Goal: Use online tool/utility: Utilize a website feature to perform a specific function

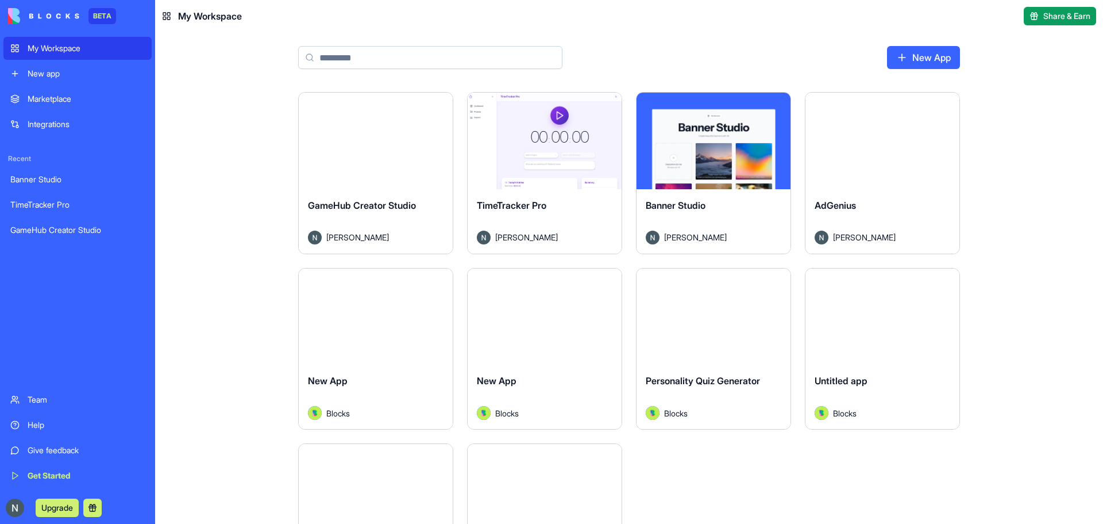
click at [83, 98] on div "Marketplace" at bounding box center [86, 98] width 117 height 11
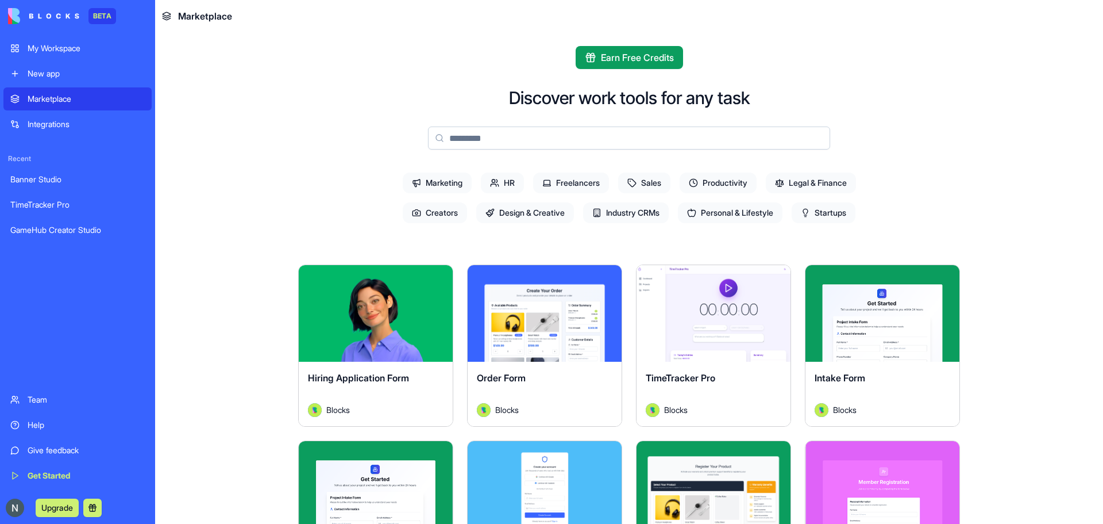
click at [656, 144] on input at bounding box center [629, 137] width 402 height 23
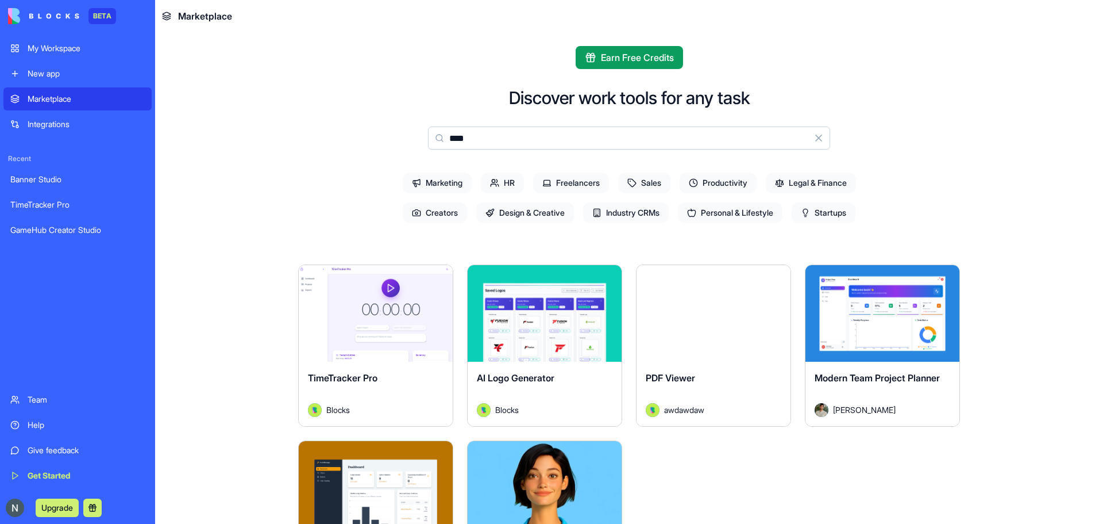
click at [467, 134] on input "****" at bounding box center [629, 137] width 402 height 23
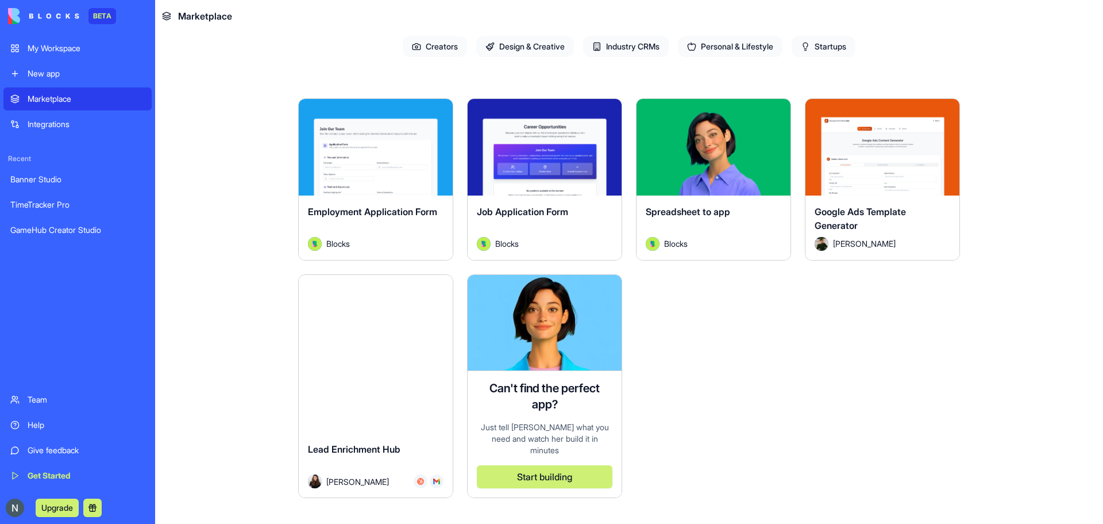
scroll to position [172, 0]
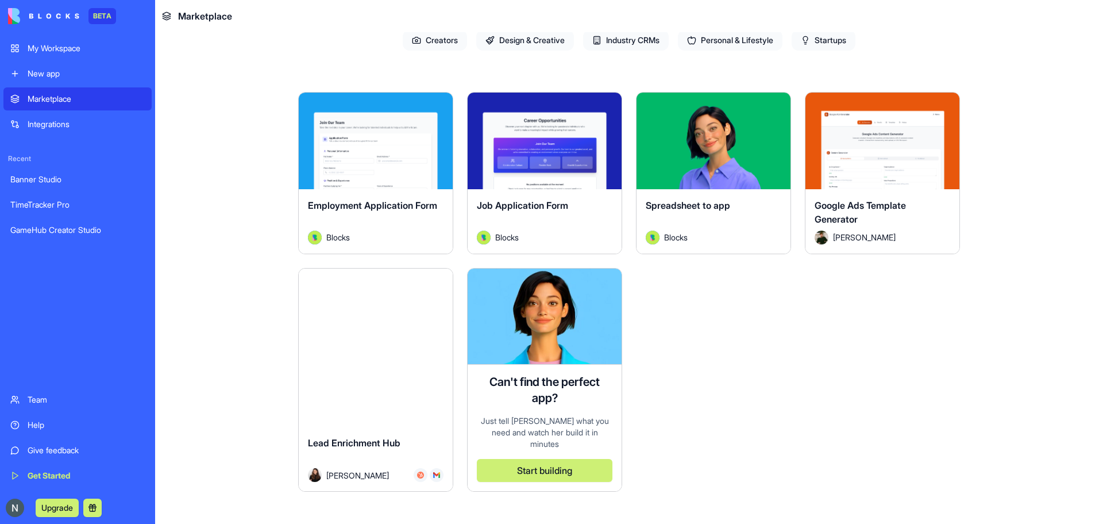
type input "***"
click at [890, 225] on div "Google Ads Template Generator" at bounding box center [883, 214] width 136 height 32
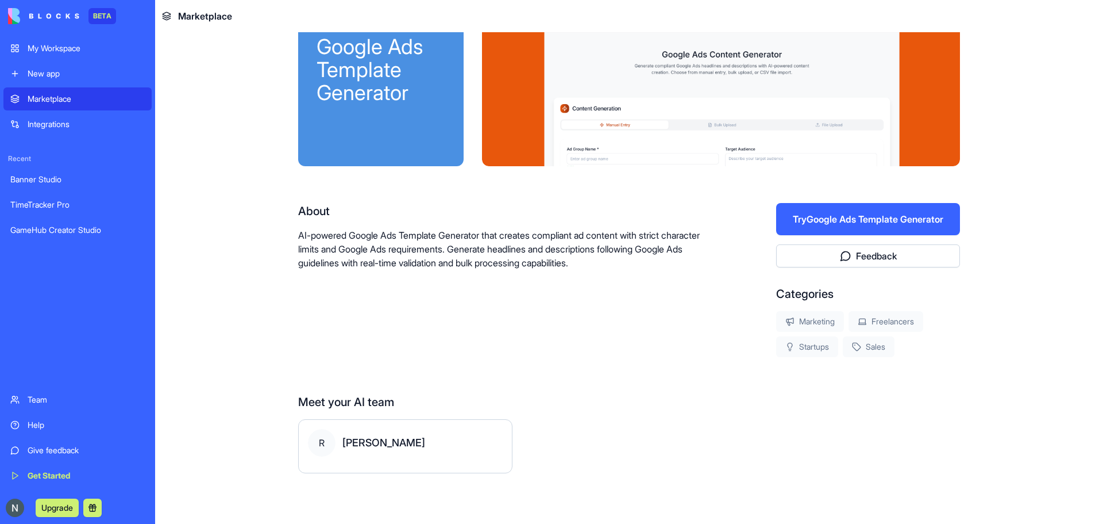
scroll to position [64, 0]
click at [347, 442] on div "[PERSON_NAME]" at bounding box center [383, 442] width 83 height 16
click at [308, 444] on div "[PERSON_NAME]" at bounding box center [405, 443] width 195 height 28
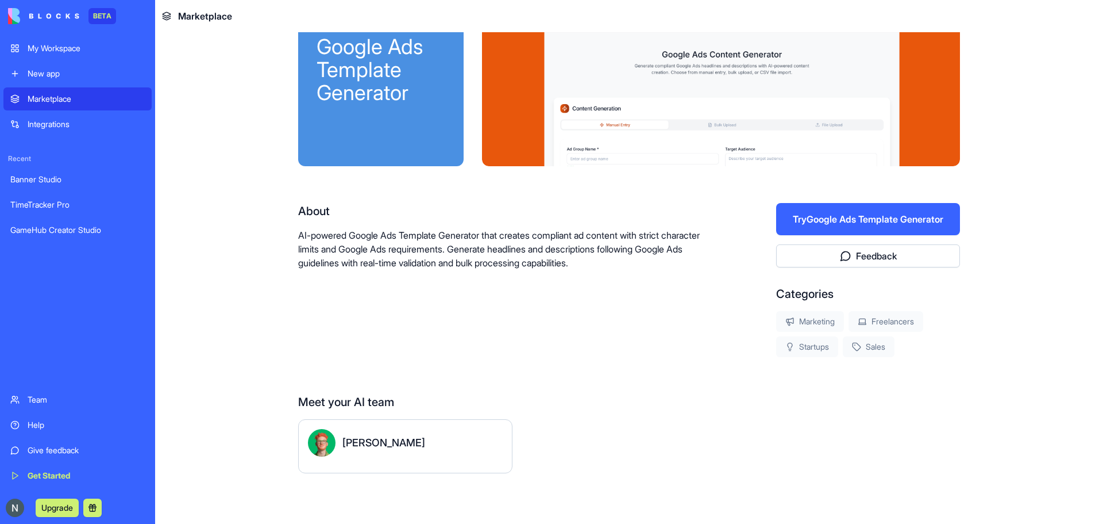
click at [895, 215] on button "Try Google Ads Template Generator" at bounding box center [868, 219] width 184 height 32
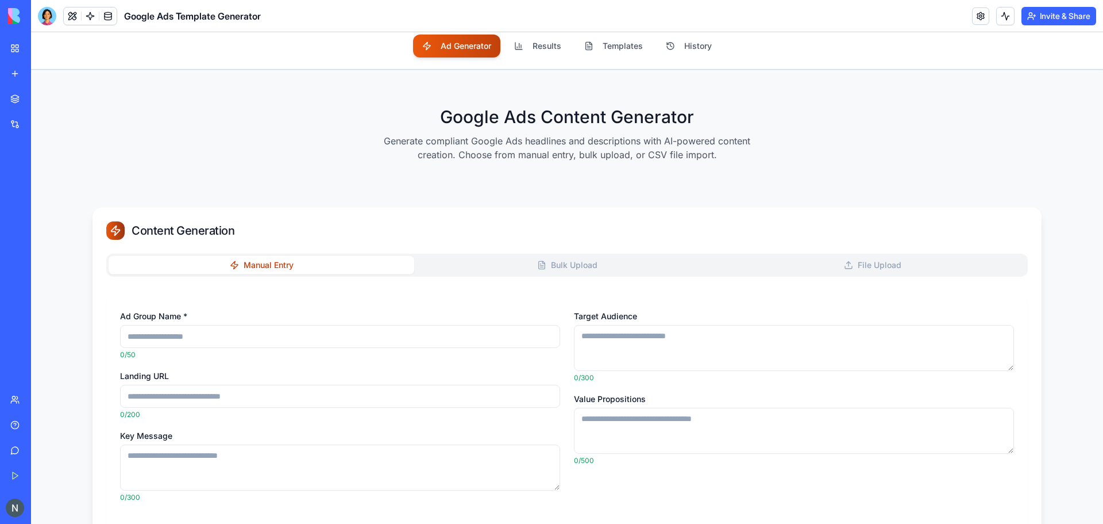
scroll to position [115, 0]
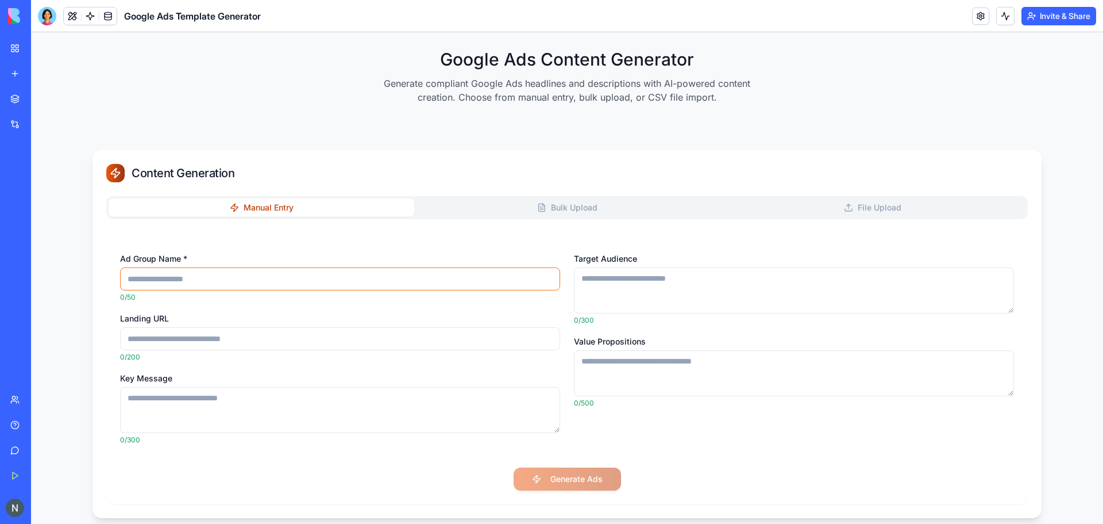
click at [173, 280] on input "Ad Group Name *" at bounding box center [340, 278] width 440 height 23
type input "*******"
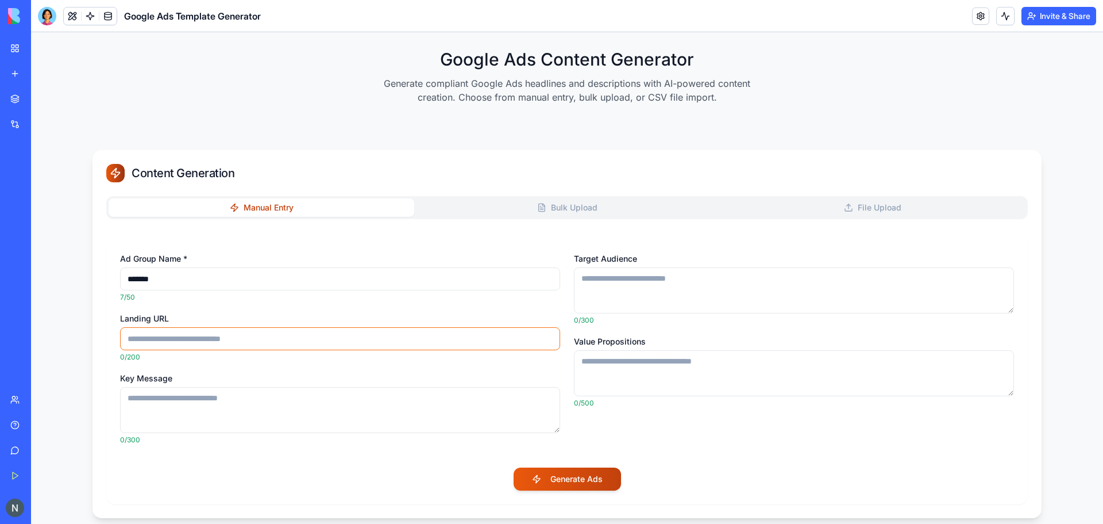
click at [167, 336] on input "Landing URL" at bounding box center [340, 338] width 440 height 23
paste input "**********"
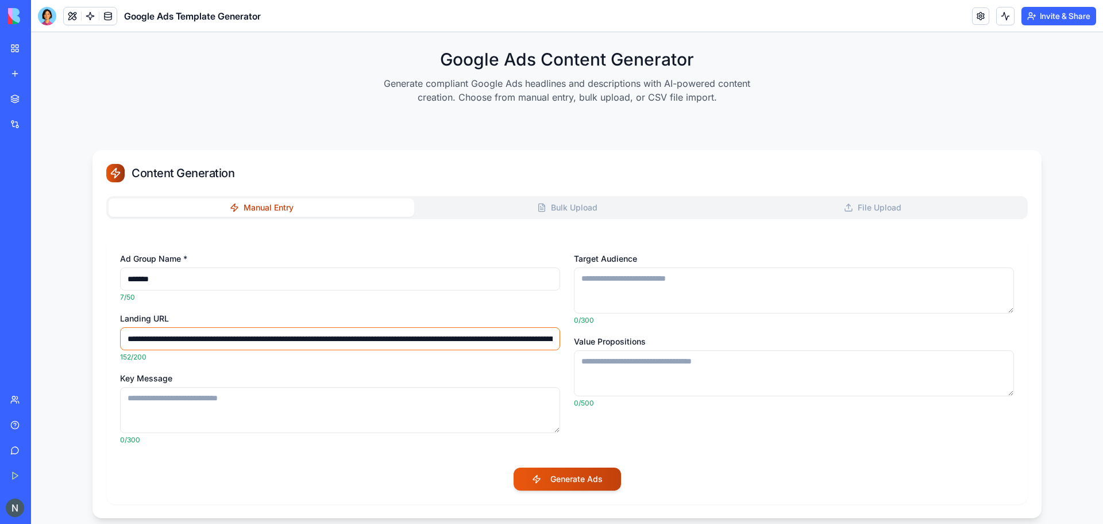
scroll to position [0, 236]
drag, startPoint x: 143, startPoint y: 338, endPoint x: 210, endPoint y: 337, distance: 66.7
click at [210, 337] on input "**********" at bounding box center [340, 338] width 440 height 23
type input "**********"
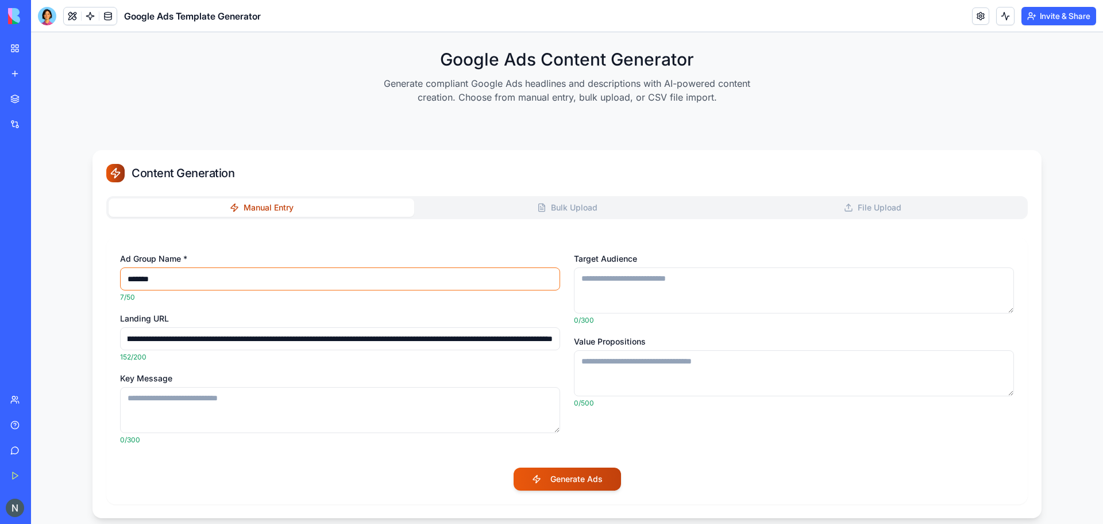
scroll to position [0, 0]
click at [170, 282] on input "*******" at bounding box center [340, 278] width 440 height 23
paste input "**********"
paste input
type input "**********"
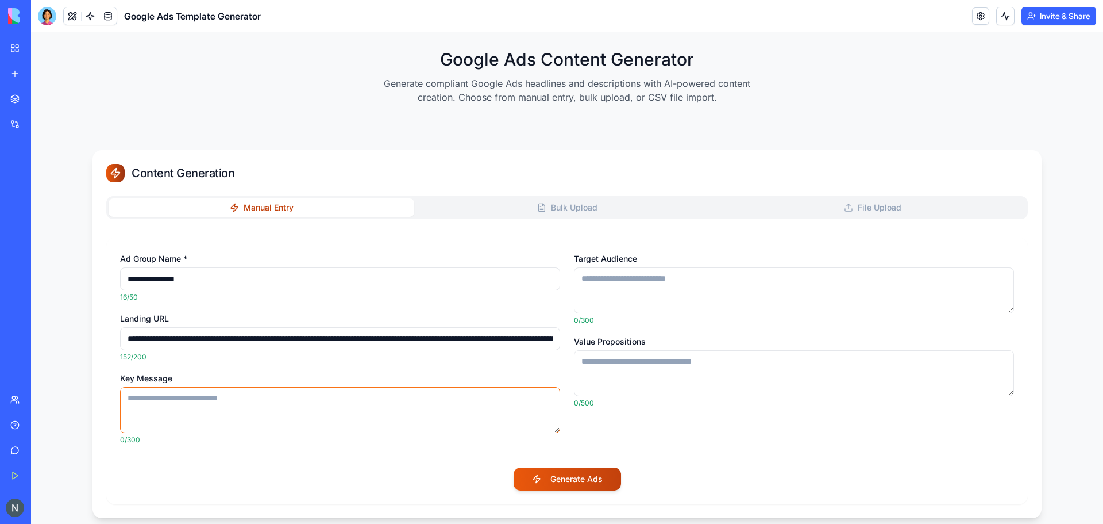
click at [183, 410] on textarea "Key Message" at bounding box center [340, 410] width 440 height 46
type textarea "**********"
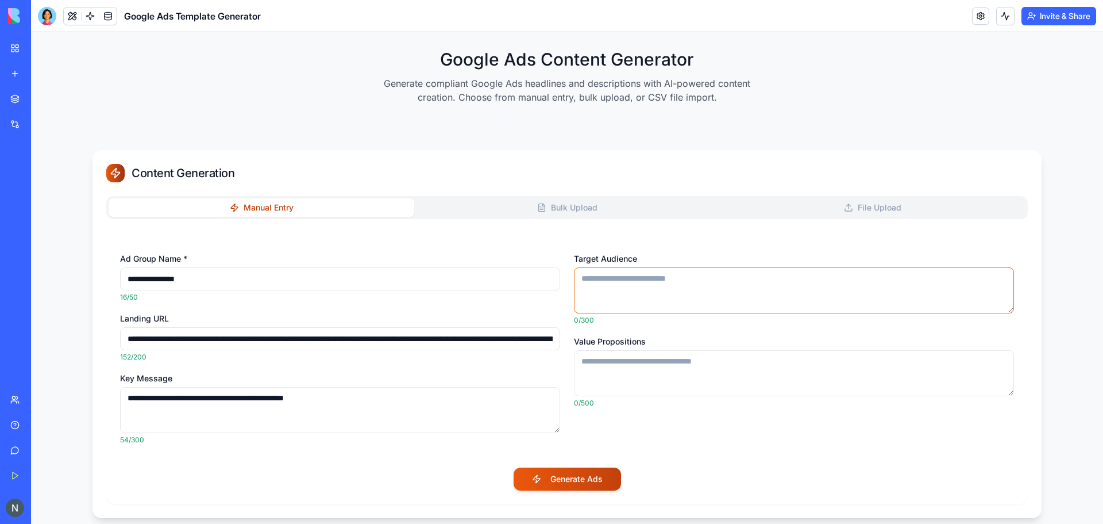
click at [664, 287] on textarea "Target Audience" at bounding box center [794, 290] width 440 height 46
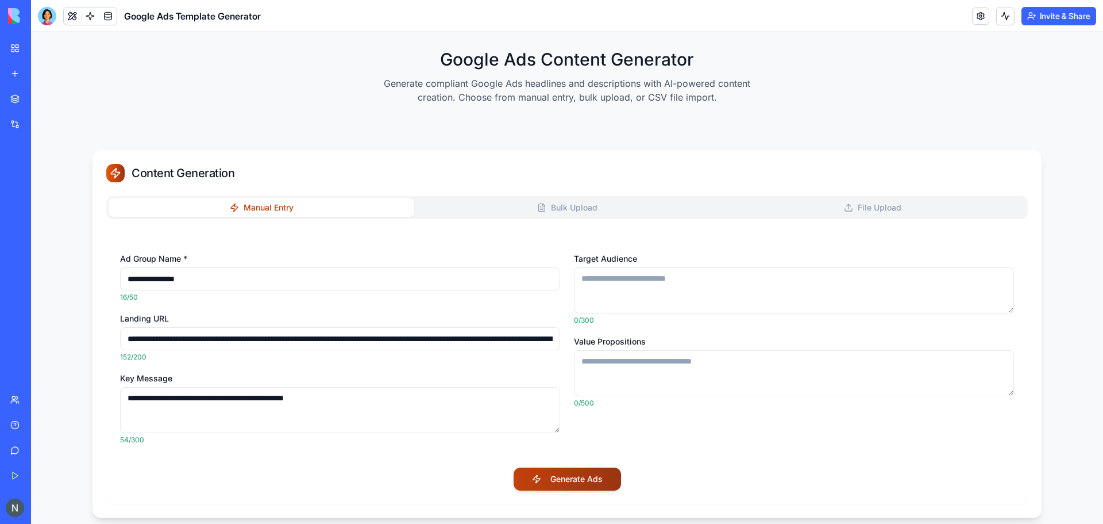
click at [569, 470] on button "Generate Ads" at bounding box center [567, 478] width 107 height 23
click at [980, 20] on link at bounding box center [980, 15] width 17 height 17
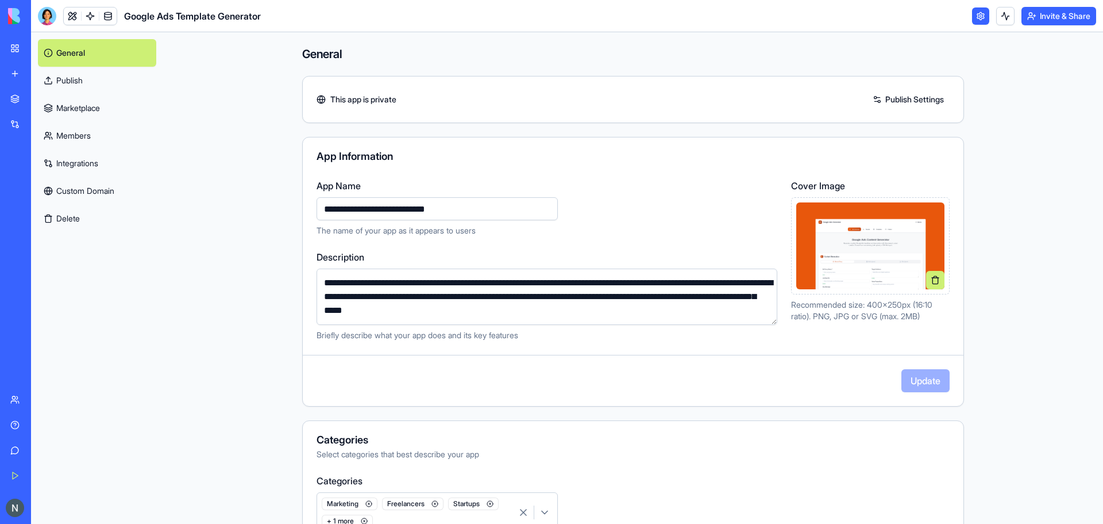
click at [86, 161] on link "Integrations" at bounding box center [97, 163] width 118 height 28
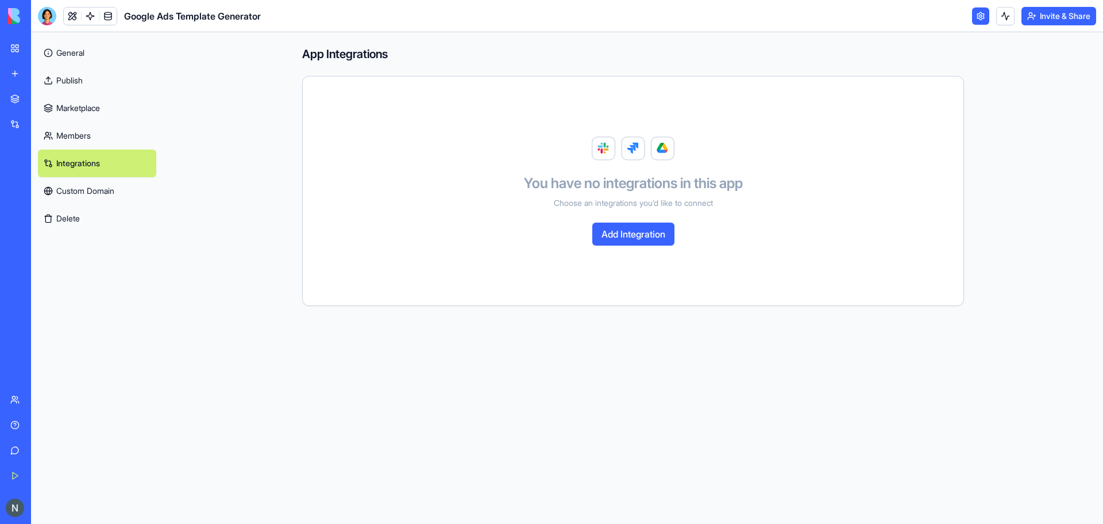
click at [78, 84] on link "Publish" at bounding box center [97, 81] width 118 height 28
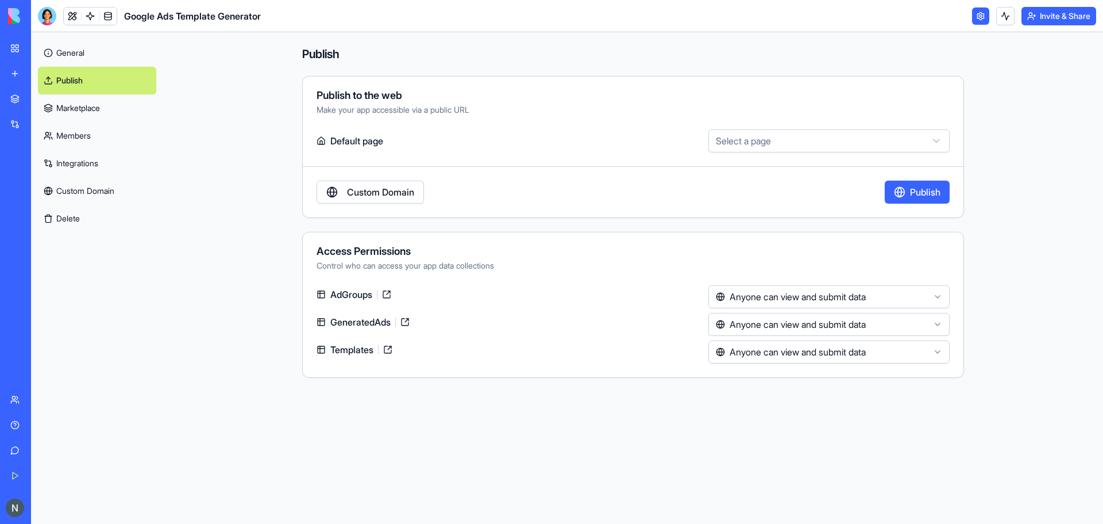
click at [82, 60] on link "General" at bounding box center [97, 53] width 118 height 28
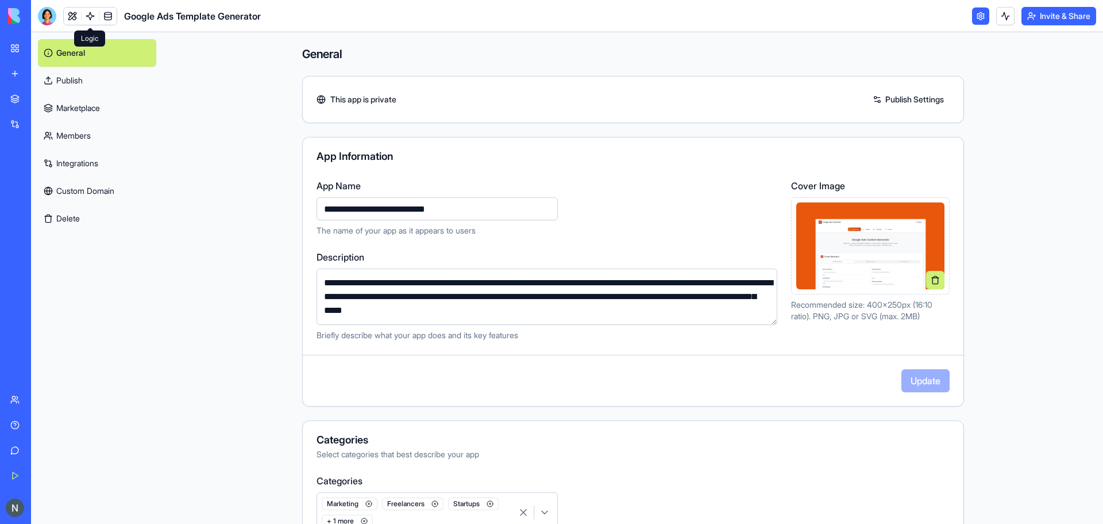
click at [88, 16] on link at bounding box center [90, 15] width 17 height 17
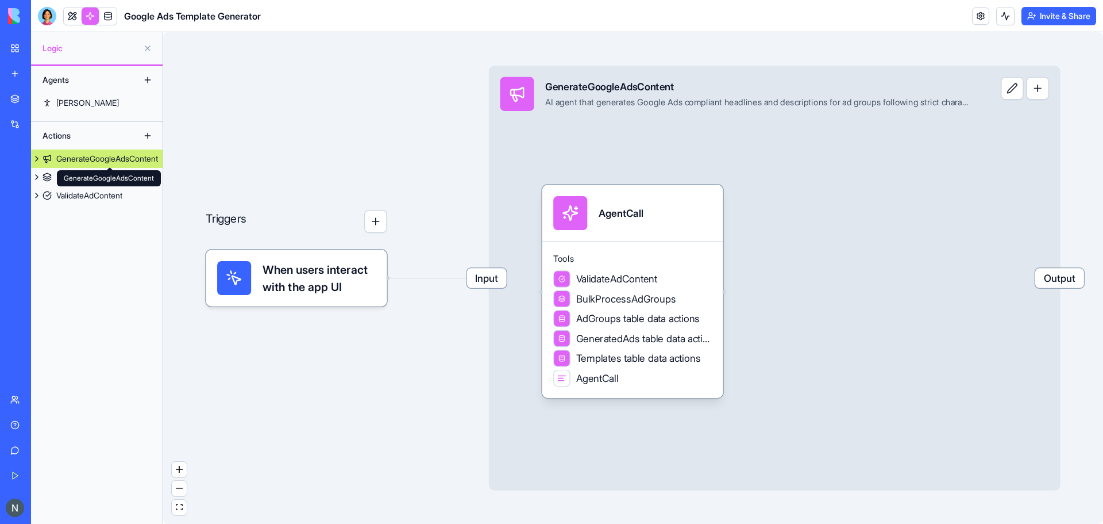
click at [68, 174] on div "GenerateGoogleAdsContent GenerateGoogleAdsContent" at bounding box center [109, 178] width 104 height 16
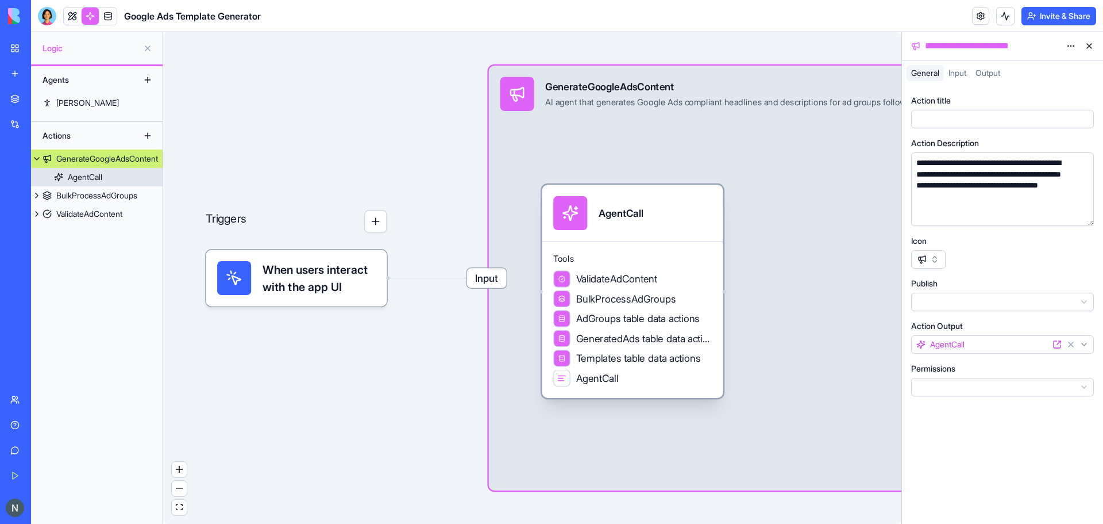
click at [82, 180] on div "AgentCall" at bounding box center [85, 176] width 34 height 11
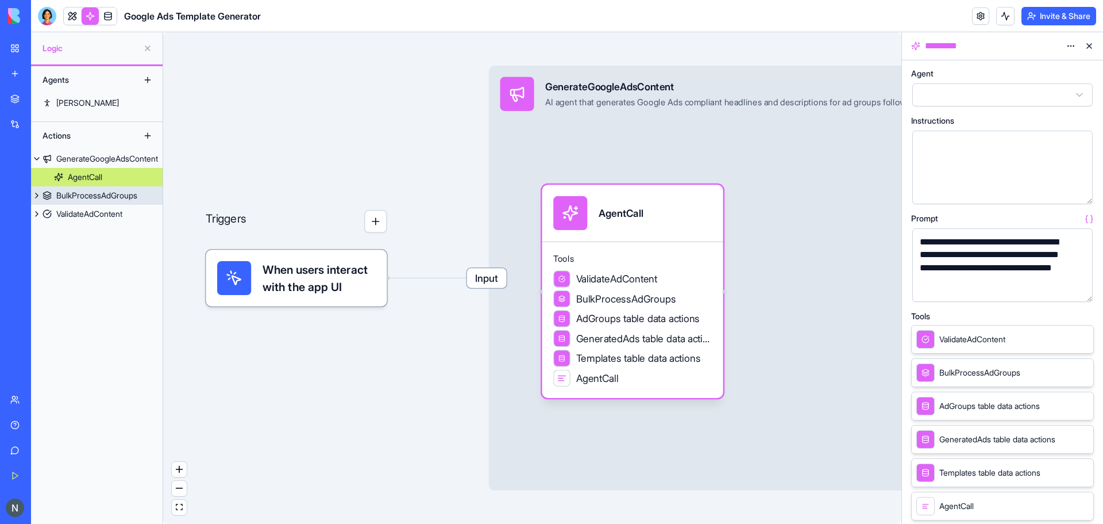
click at [82, 193] on div "BulkProcessAdGroups" at bounding box center [96, 195] width 81 height 11
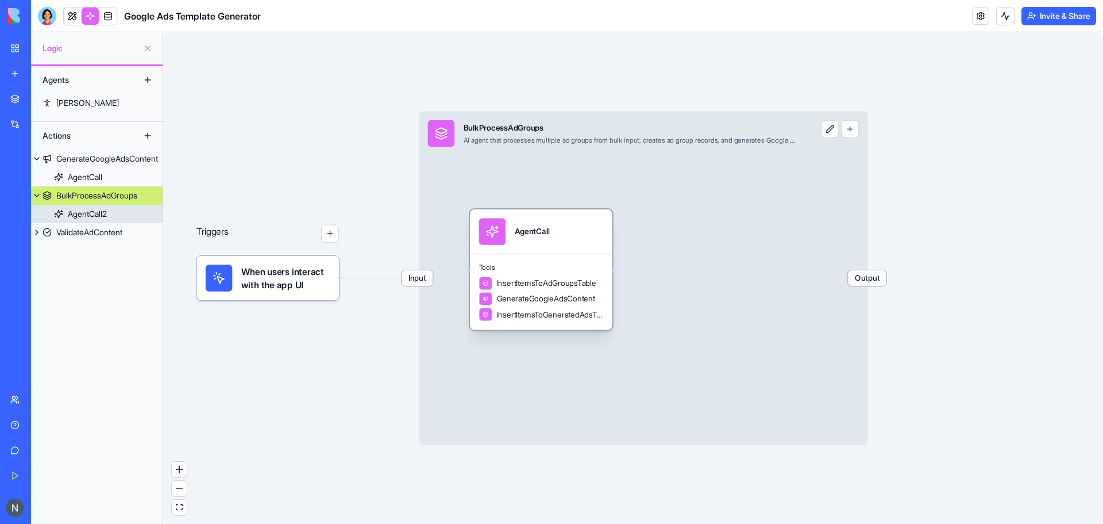
click at [76, 217] on div "AgentCall2" at bounding box center [87, 213] width 39 height 11
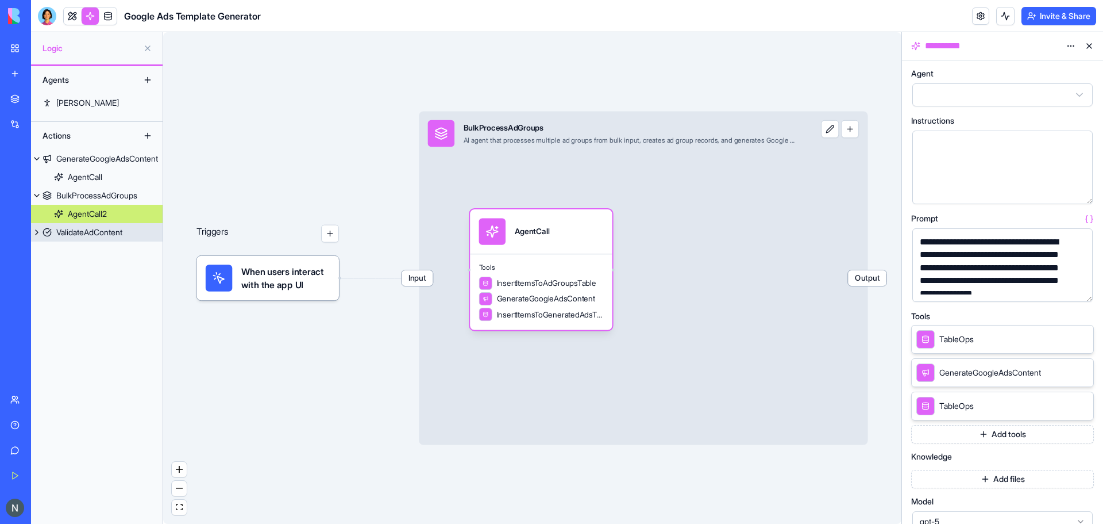
click at [76, 231] on div "ValidateAdContent" at bounding box center [89, 231] width 66 height 11
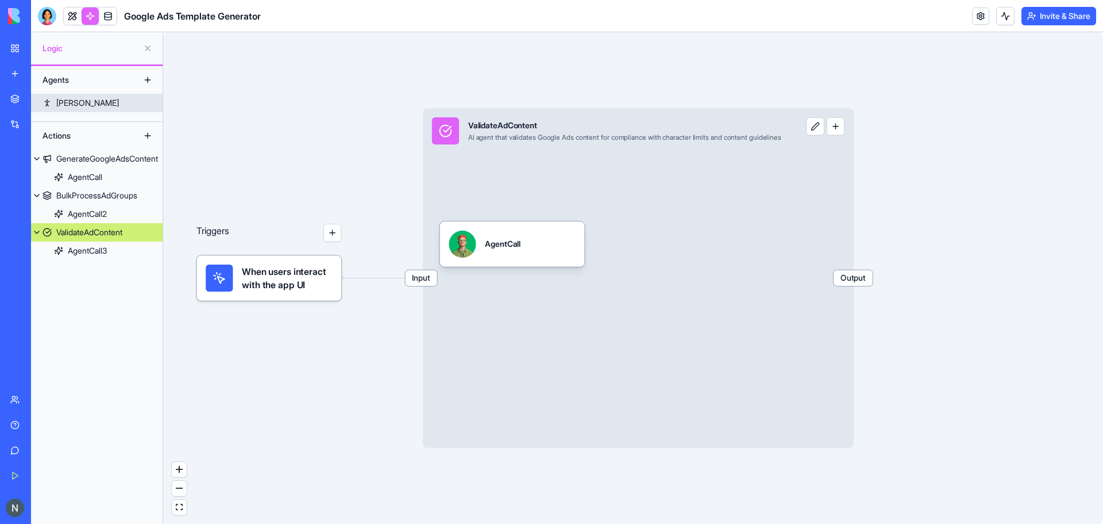
click at [78, 109] on link "[PERSON_NAME]" at bounding box center [97, 103] width 132 height 18
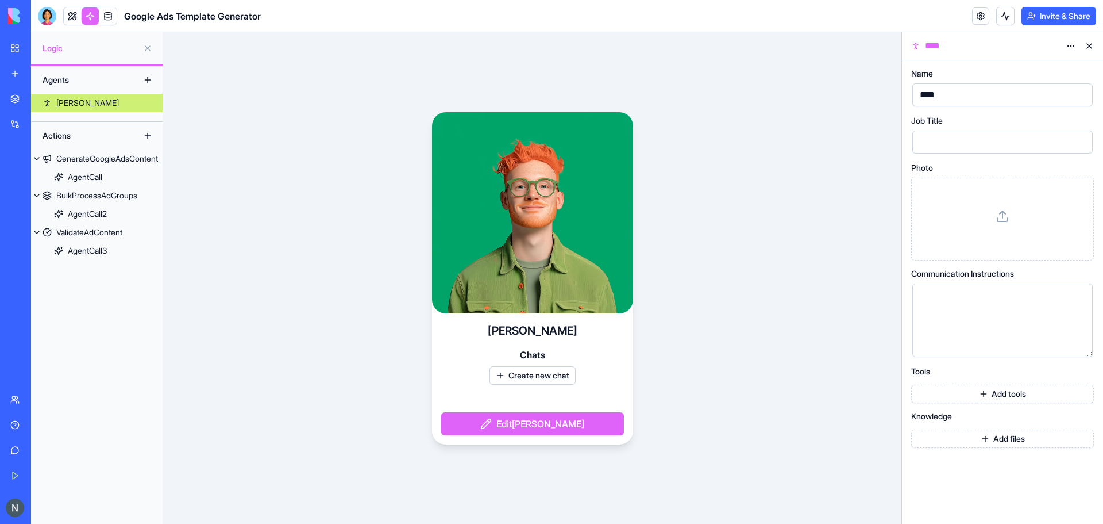
click at [536, 383] on button "Create new chat" at bounding box center [533, 375] width 86 height 18
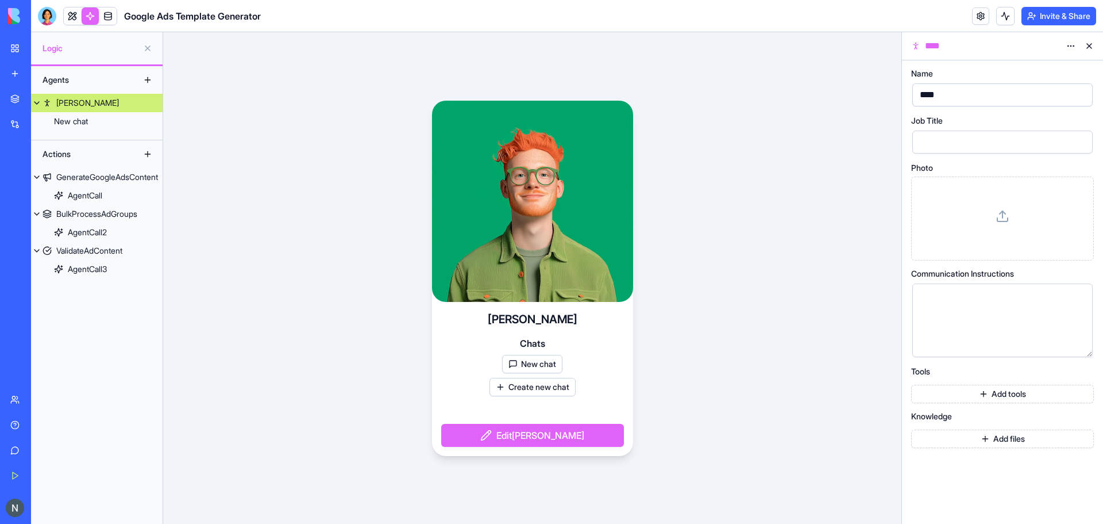
click at [532, 390] on button "Create new chat" at bounding box center [533, 387] width 86 height 18
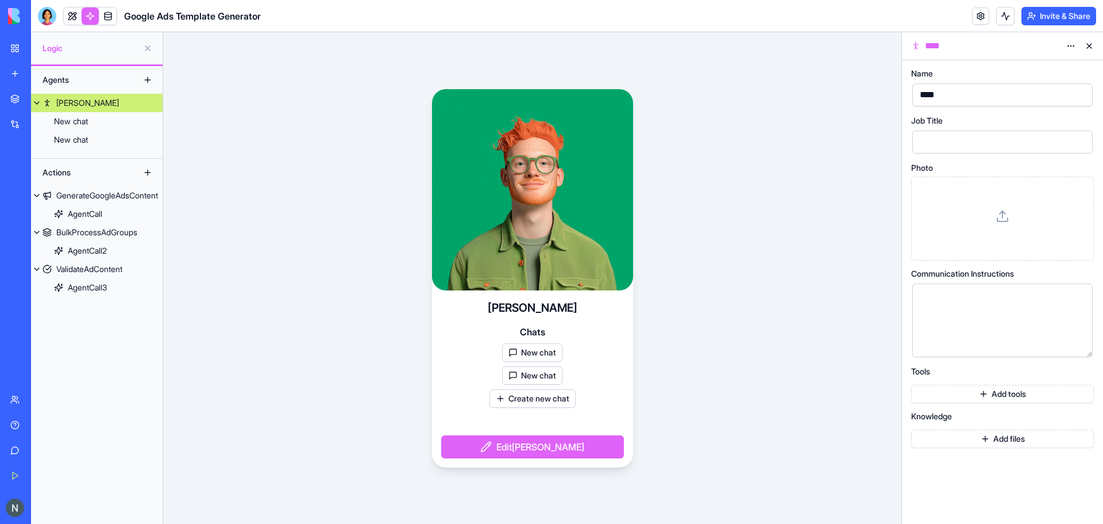
click at [532, 372] on button "New chat" at bounding box center [532, 375] width 60 height 18
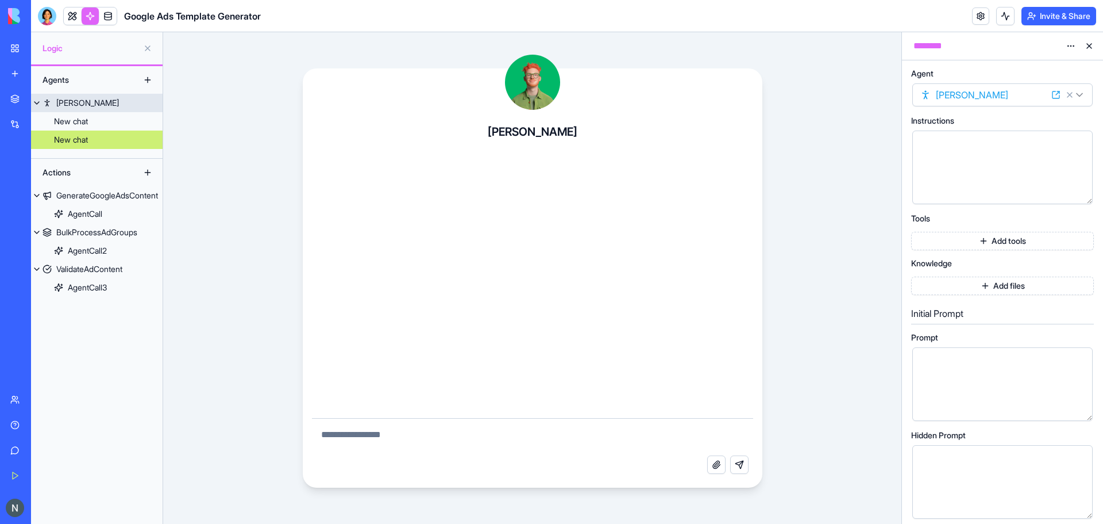
click at [86, 108] on link "[PERSON_NAME]" at bounding box center [97, 103] width 132 height 18
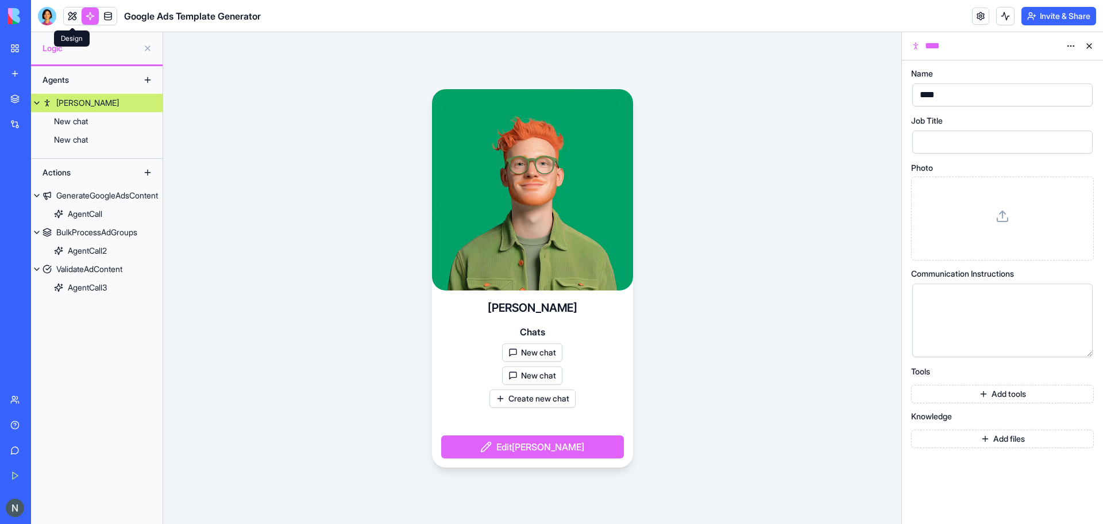
click at [78, 17] on link at bounding box center [72, 15] width 17 height 17
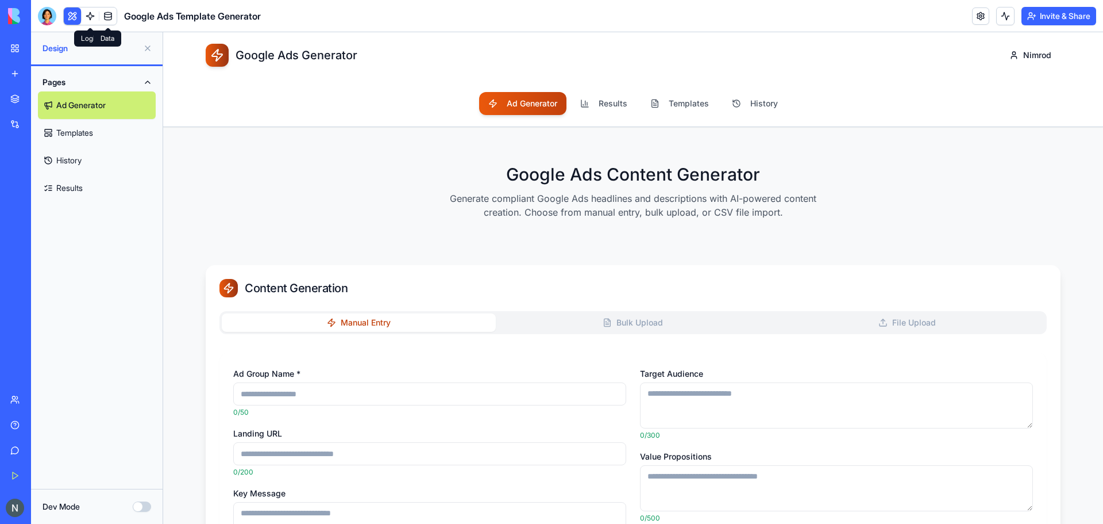
click at [107, 16] on link at bounding box center [107, 15] width 17 height 17
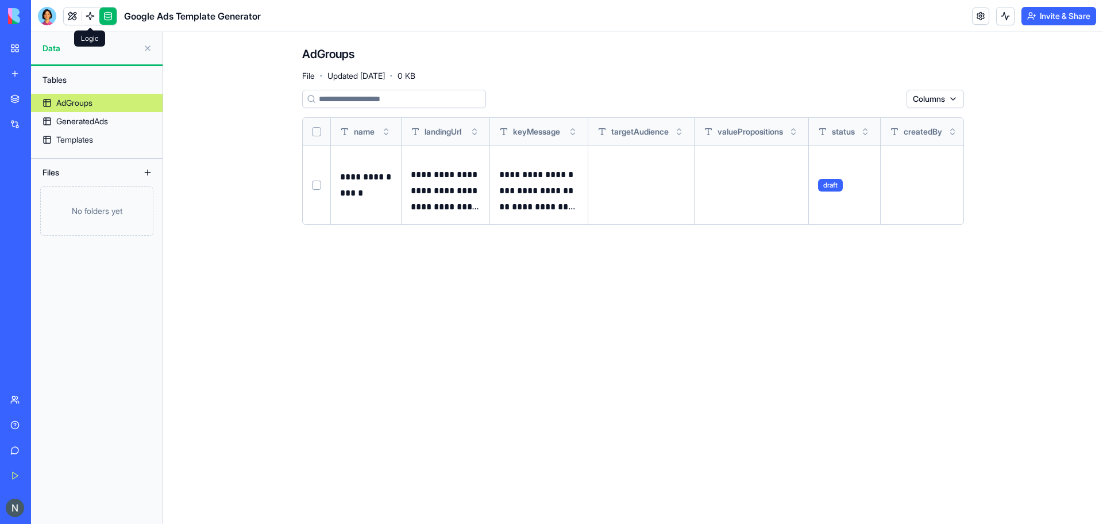
click at [90, 14] on link at bounding box center [90, 15] width 17 height 17
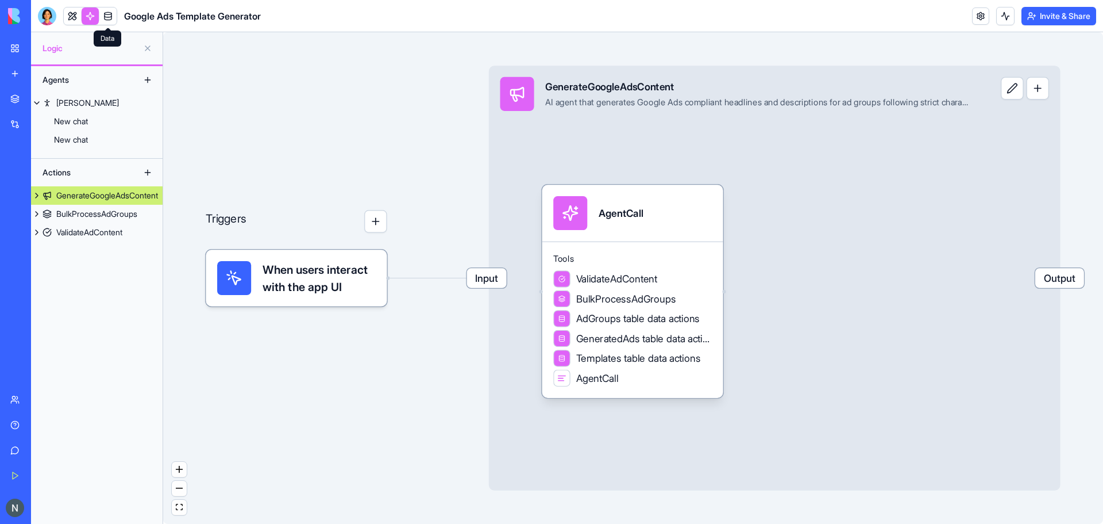
click at [103, 16] on link at bounding box center [107, 15] width 17 height 17
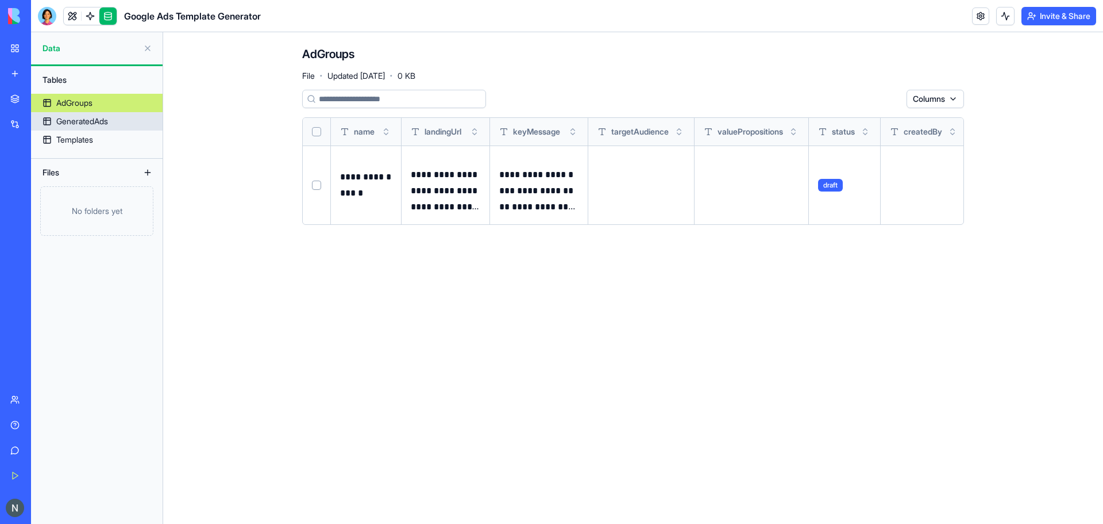
click at [88, 126] on div "GeneratedAds" at bounding box center [82, 121] width 52 height 11
click at [100, 125] on div "GeneratedAds" at bounding box center [82, 121] width 52 height 11
click at [99, 120] on div "GeneratedAds" at bounding box center [82, 121] width 52 height 11
click at [91, 141] on div "Templates" at bounding box center [74, 139] width 37 height 11
